Goal: Go to known website: Go to known website

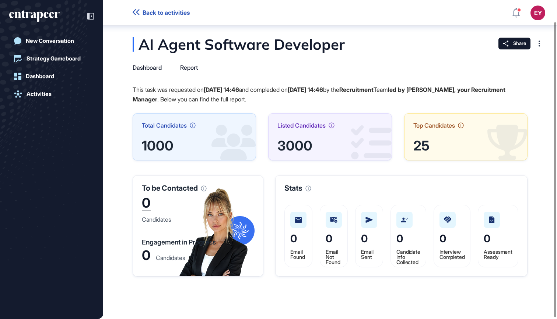
scroll to position [23, 0]
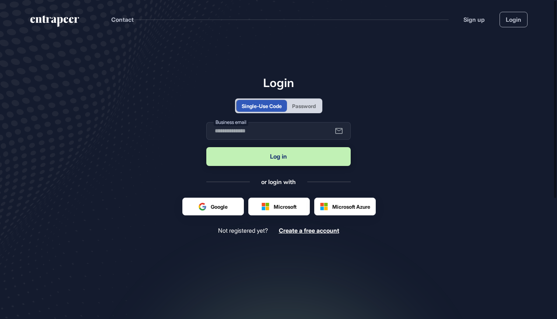
scroll to position [0, 0]
click at [303, 103] on div "Password" at bounding box center [304, 106] width 24 height 8
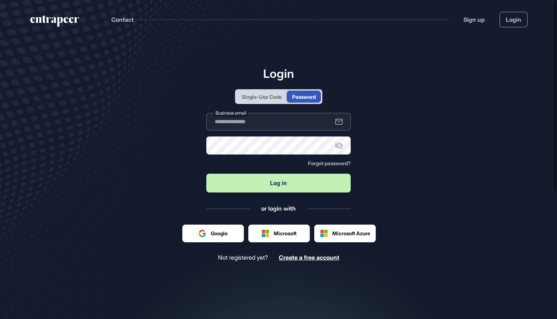
type input "**********"
click at [279, 183] on button "Log in" at bounding box center [278, 183] width 144 height 19
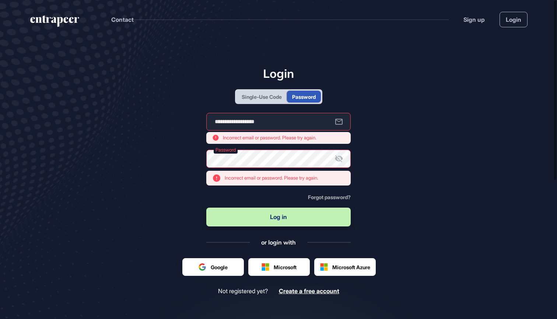
click at [272, 99] on div "Single-Use Code" at bounding box center [262, 97] width 40 height 8
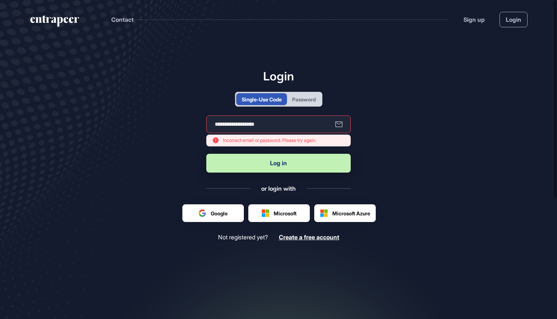
click at [269, 167] on button "Log in" at bounding box center [278, 163] width 144 height 19
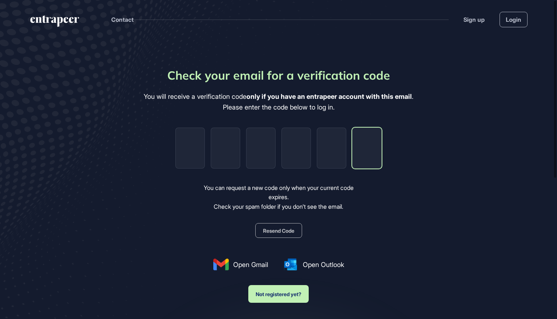
paste input "*"
type input "*"
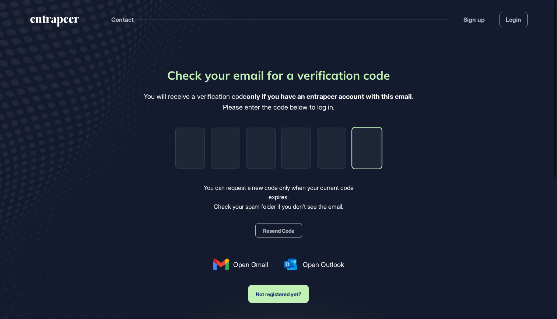
type input "*"
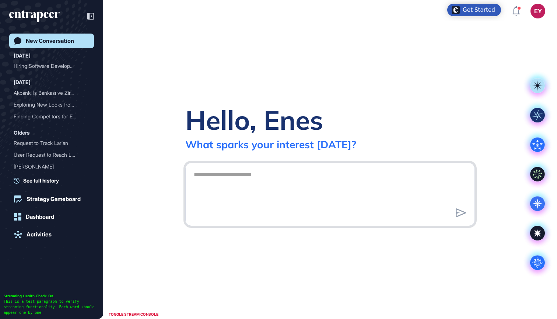
scroll to position [0, 0]
